Goal: Task Accomplishment & Management: Manage account settings

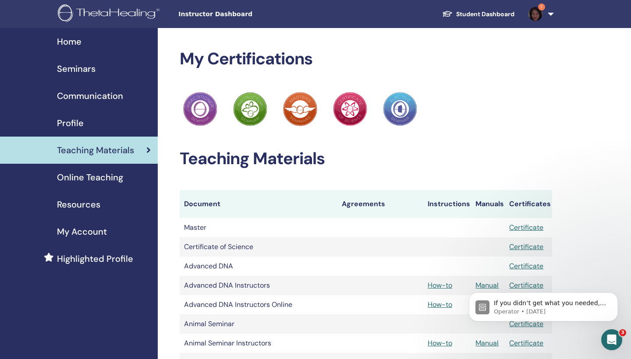
click at [533, 13] on img at bounding box center [535, 14] width 14 height 14
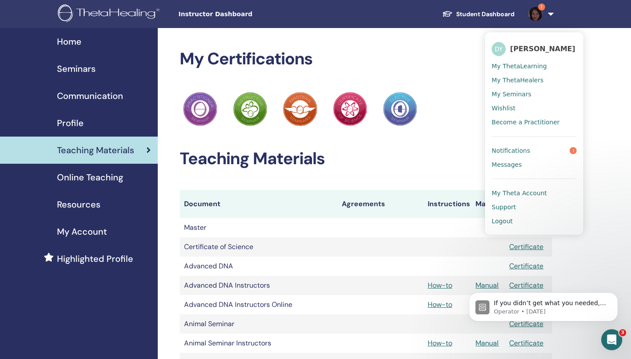
click at [58, 43] on span "Home" at bounding box center [69, 41] width 25 height 13
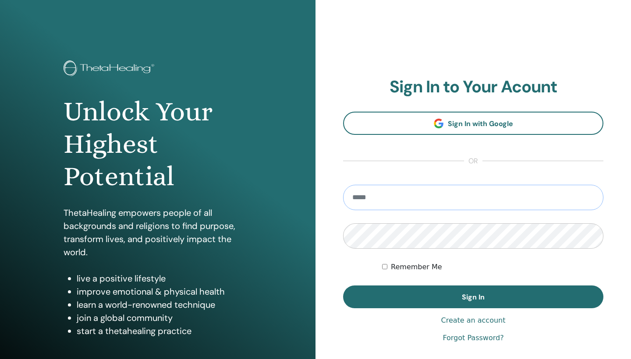
type input "**********"
click at [473, 297] on button "Sign In" at bounding box center [473, 297] width 260 height 23
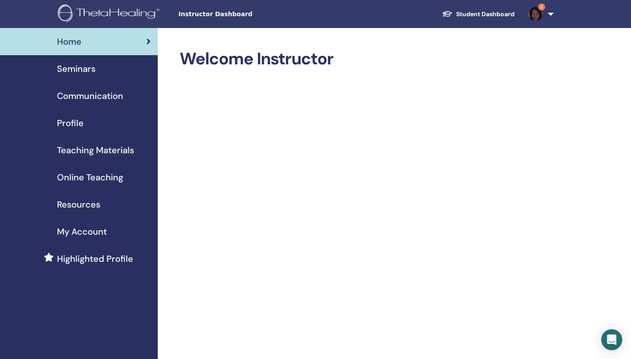
click at [77, 68] on span "Seminars" at bounding box center [76, 68] width 39 height 13
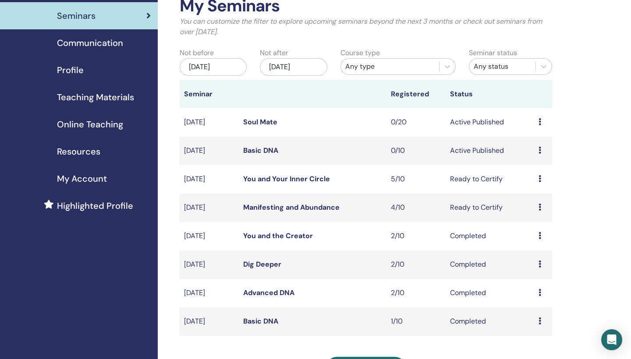
scroll to position [61, 0]
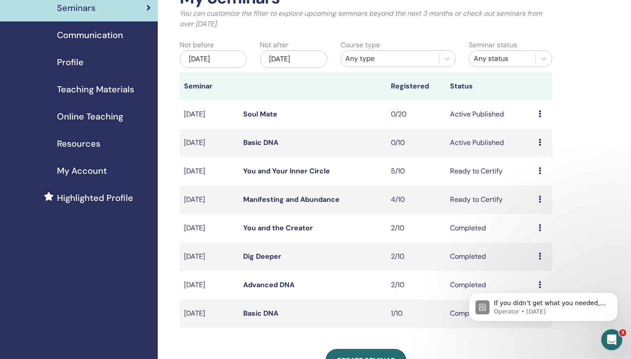
click at [539, 169] on icon at bounding box center [540, 170] width 3 height 7
click at [567, 195] on div "My Seminars You can customize the filter to explore upcoming seminars beyond th…" at bounding box center [394, 267] width 473 height 600
click at [538, 200] on td "Preview Edit Attendees Cancel" at bounding box center [543, 200] width 18 height 28
click at [539, 198] on icon at bounding box center [540, 199] width 3 height 7
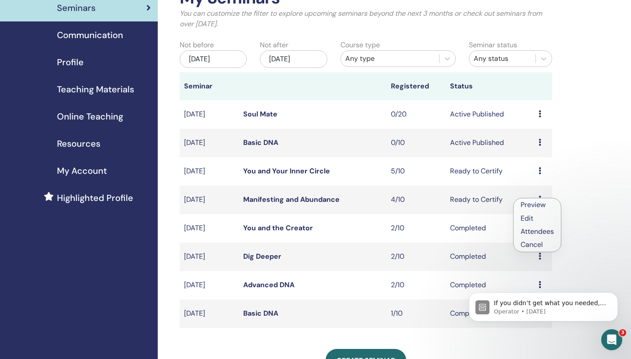
click at [535, 231] on link "Attendees" at bounding box center [537, 231] width 33 height 9
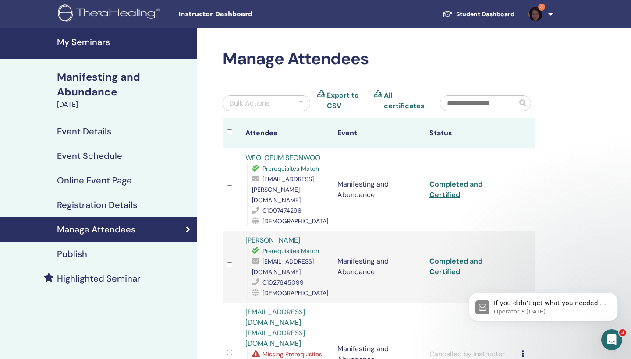
click at [77, 39] on h4 "My Seminars" at bounding box center [124, 42] width 135 height 11
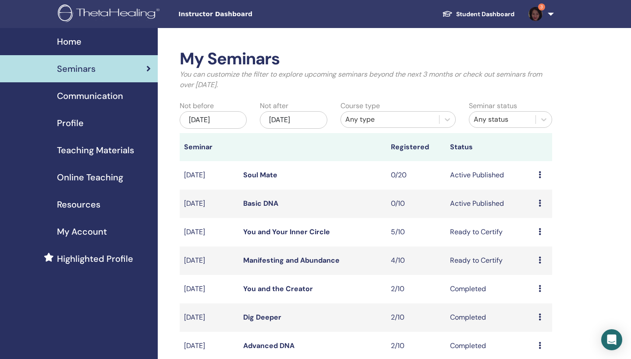
click at [540, 231] on icon at bounding box center [540, 231] width 3 height 7
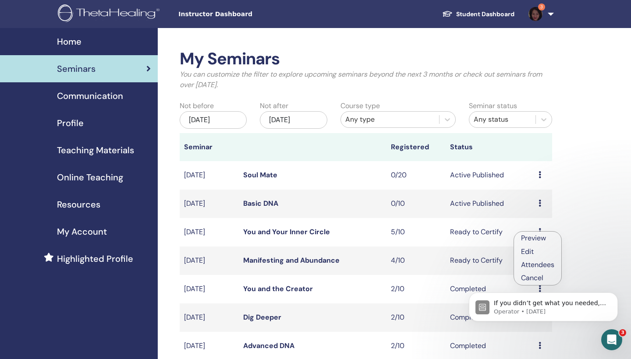
click at [537, 264] on link "Attendees" at bounding box center [537, 264] width 33 height 9
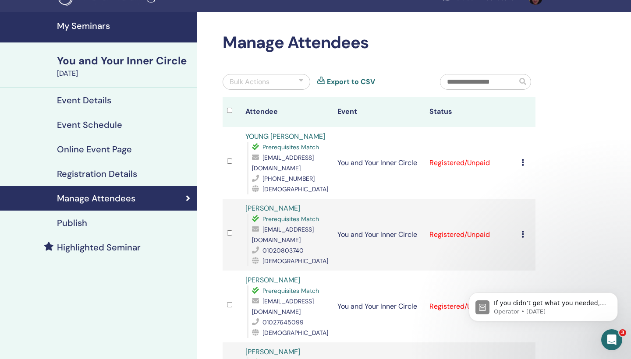
scroll to position [13, 0]
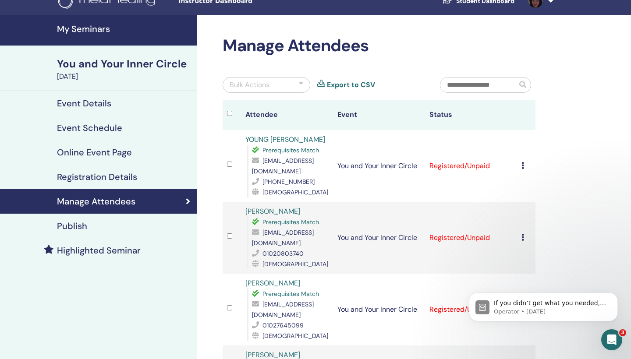
click at [301, 82] on div at bounding box center [301, 85] width 4 height 11
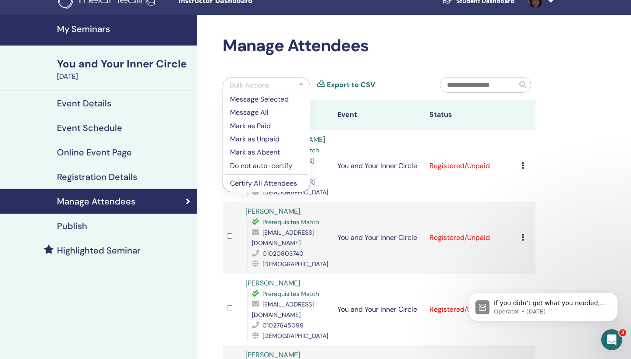
click at [265, 126] on p "Mark as Paid" at bounding box center [266, 126] width 73 height 11
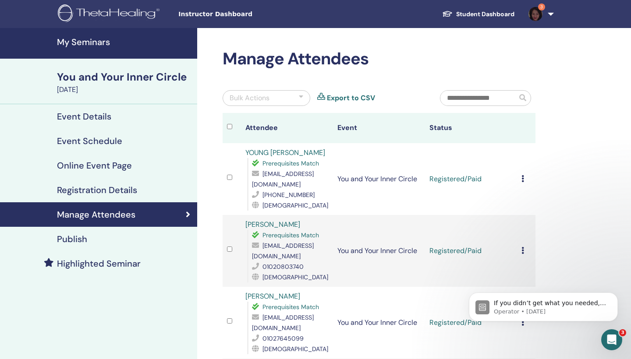
click at [300, 95] on div at bounding box center [301, 98] width 4 height 11
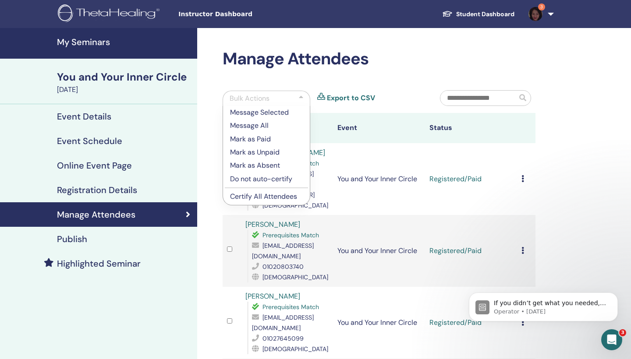
click at [323, 110] on div "Bulk Actions Message Selected Message All Mark as Paid Mark as Unpaid Mark as A…" at bounding box center [324, 101] width 217 height 23
click at [395, 74] on div "Manage Attendees Bulk Actions Message Selected Message All Mark as Paid Mark as…" at bounding box center [378, 293] width 323 height 488
click at [262, 196] on p "Certify All Attendees" at bounding box center [266, 196] width 73 height 11
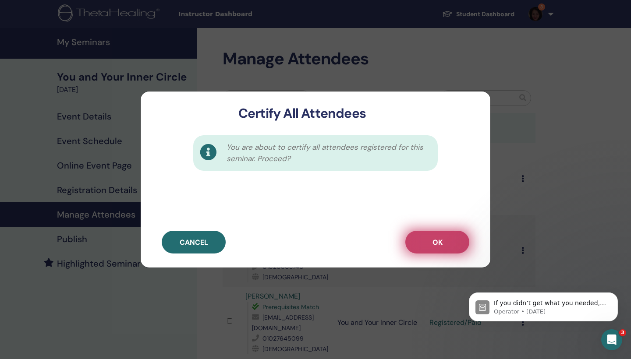
click at [435, 240] on span "OK" at bounding box center [438, 242] width 10 height 9
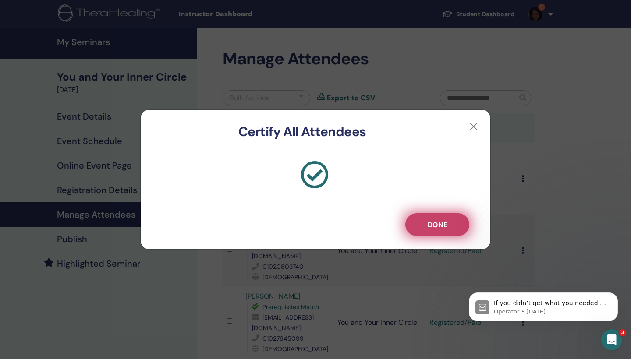
click at [433, 219] on button "Done" at bounding box center [437, 224] width 64 height 23
